Goal: Transaction & Acquisition: Obtain resource

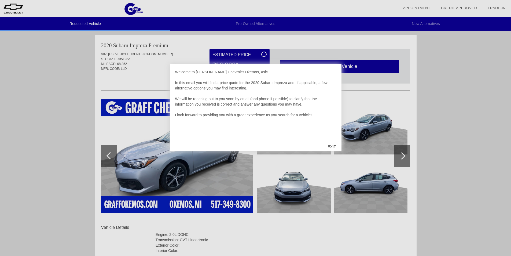
click at [332, 145] on div "EXIT" at bounding box center [331, 146] width 19 height 16
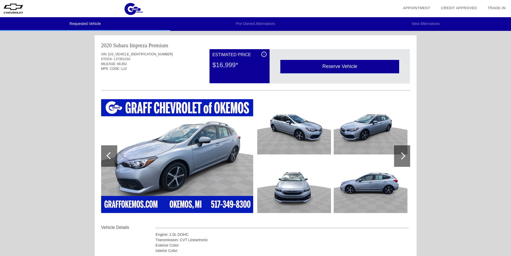
click at [360, 135] on img at bounding box center [371, 126] width 74 height 55
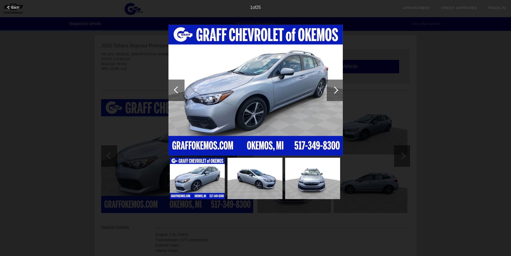
click at [199, 187] on img at bounding box center [197, 177] width 55 height 41
click at [334, 97] on div at bounding box center [335, 89] width 16 height 21
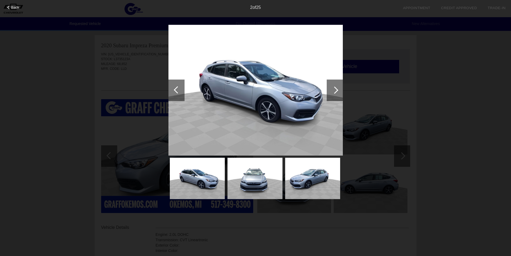
click at [338, 94] on div at bounding box center [335, 89] width 16 height 21
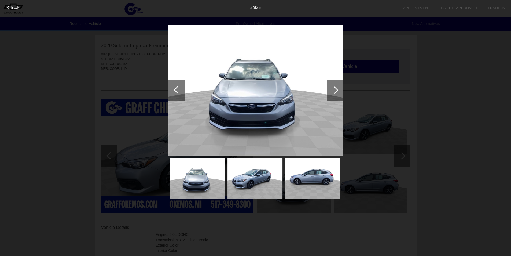
click at [339, 93] on div at bounding box center [335, 89] width 16 height 21
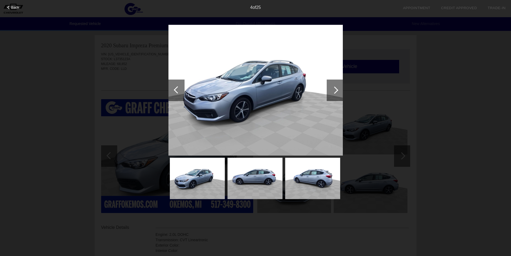
click at [339, 93] on div at bounding box center [335, 89] width 16 height 21
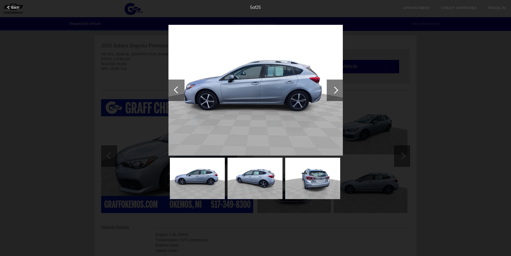
click at [339, 92] on div at bounding box center [335, 89] width 16 height 21
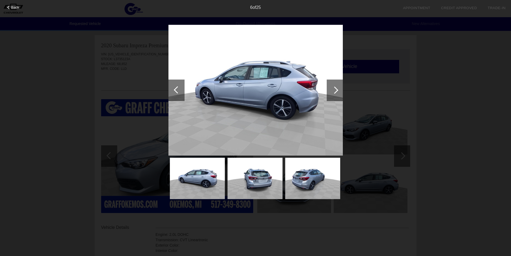
click at [330, 89] on div at bounding box center [335, 89] width 16 height 21
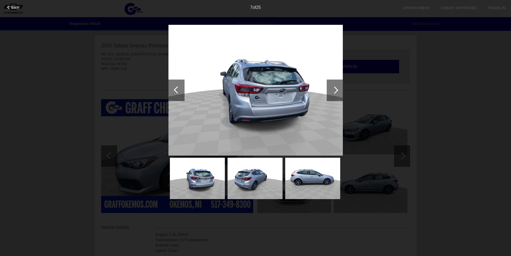
click at [6, 9] on div "7 of 25" at bounding box center [255, 5] width 511 height 11
click at [9, 7] on div at bounding box center [8, 7] width 3 height 3
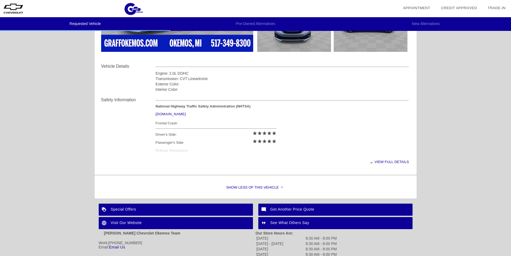
scroll to position [211, 0]
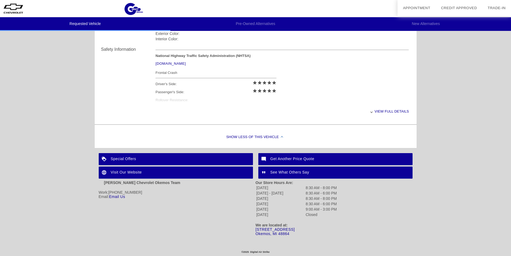
click at [218, 156] on div "Special Offers" at bounding box center [176, 159] width 154 height 12
click at [267, 135] on div "Show Less of this Vehicle" at bounding box center [256, 136] width 322 height 21
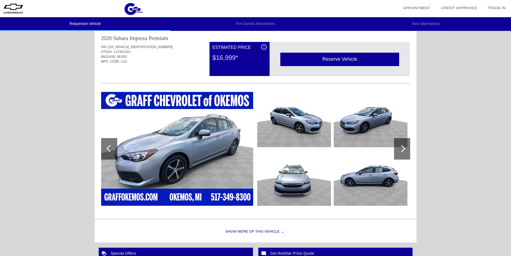
scroll to position [0, 0]
